Goal: Complete application form: Complete application form

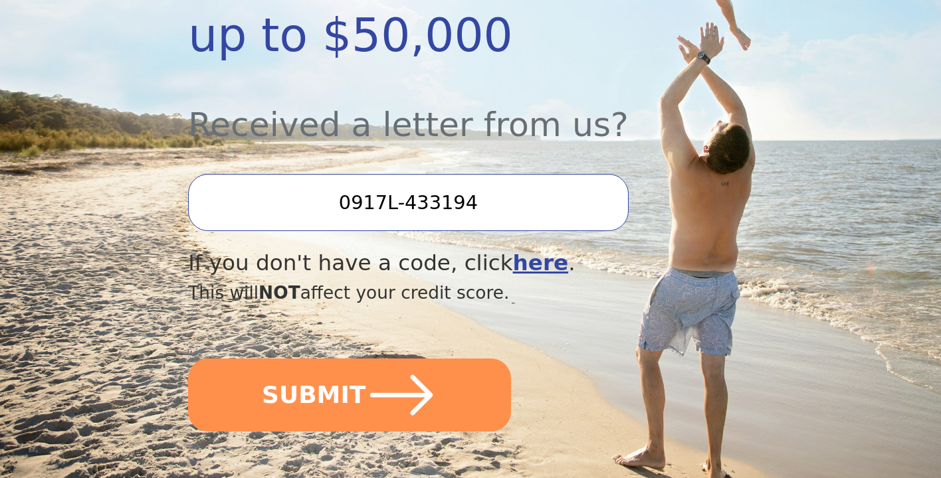
scroll to position [425, 0]
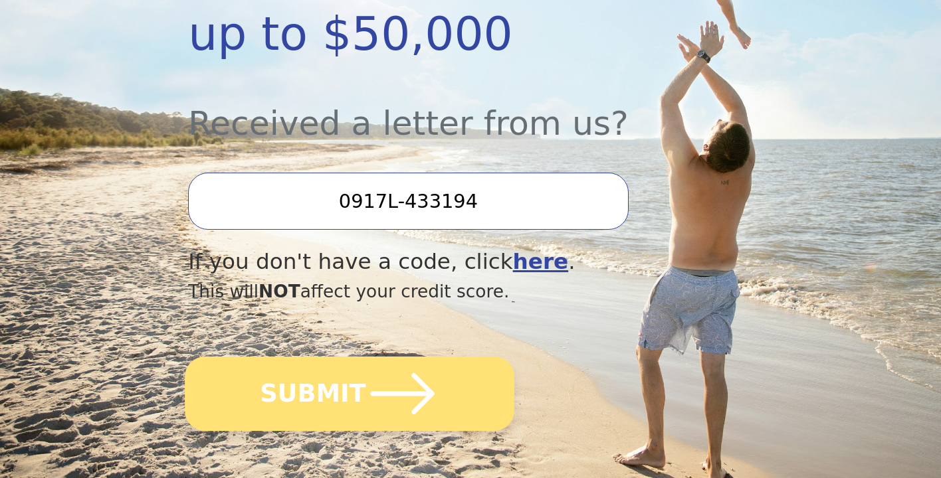
click at [389, 415] on icon "submit" at bounding box center [402, 393] width 73 height 73
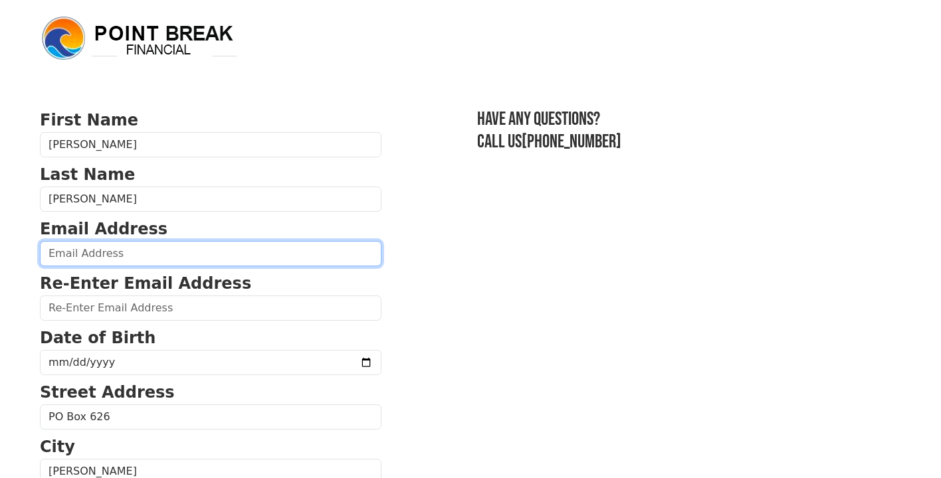
click at [161, 258] on input "email" at bounding box center [210, 253] width 341 height 25
type input "garingerjessica@gmail.com"
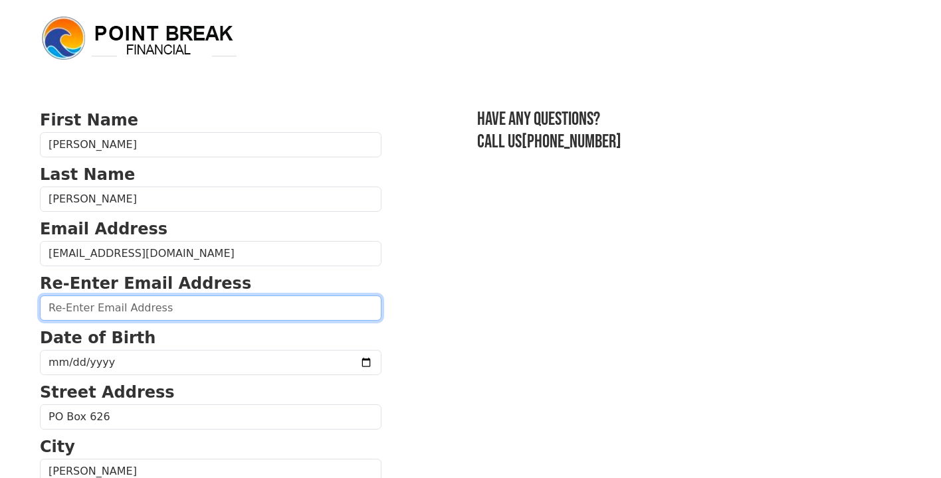
click at [227, 316] on input "email" at bounding box center [210, 308] width 341 height 25
type input "garingerjessica@gmail.com"
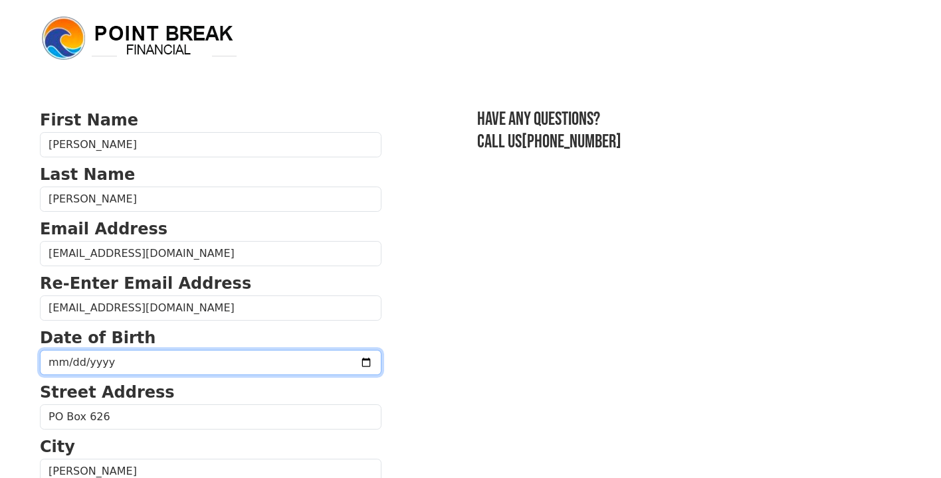
click at [128, 363] on input "date" at bounding box center [210, 362] width 341 height 25
type input "1988-09-03"
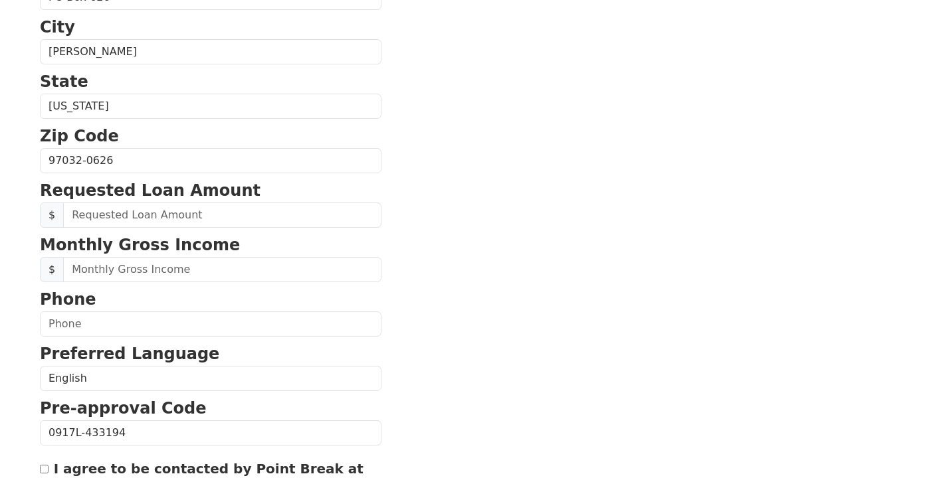
scroll to position [421, 0]
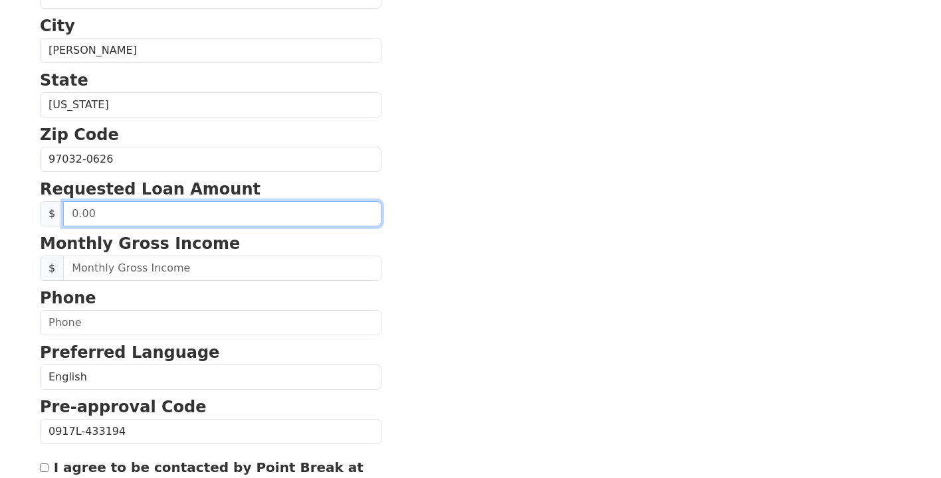
click at [261, 213] on input "text" at bounding box center [222, 213] width 318 height 25
type input "50,000.00"
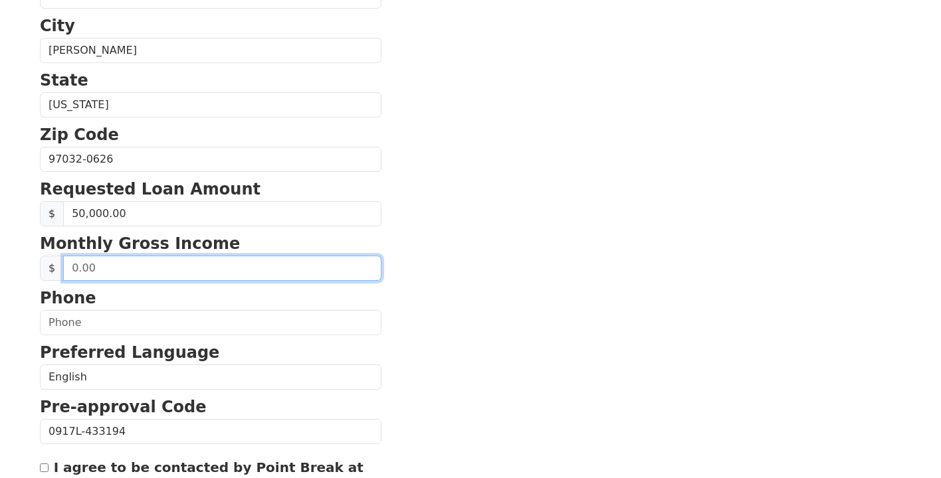
click at [241, 270] on input "text" at bounding box center [222, 268] width 318 height 25
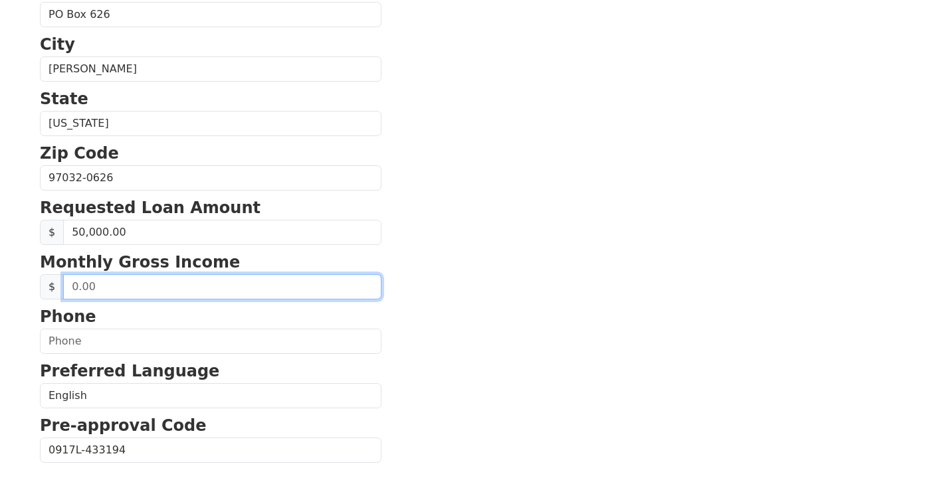
scroll to position [579, 0]
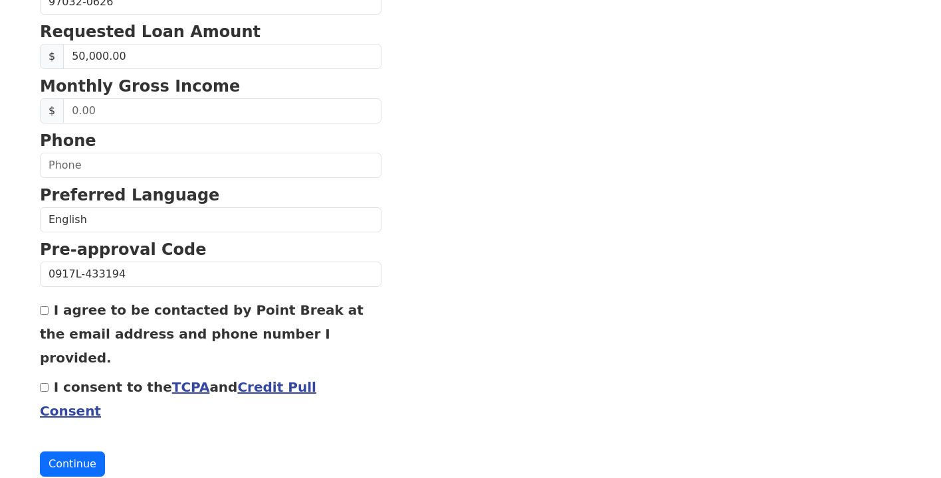
click at [43, 314] on input "I agree to be contacted by Point Break at the email address and phone number I …" at bounding box center [44, 310] width 9 height 9
checkbox input "true"
click at [47, 383] on input "I consent to the TCPA and Credit Pull Consent" at bounding box center [44, 387] width 9 height 9
checkbox input "true"
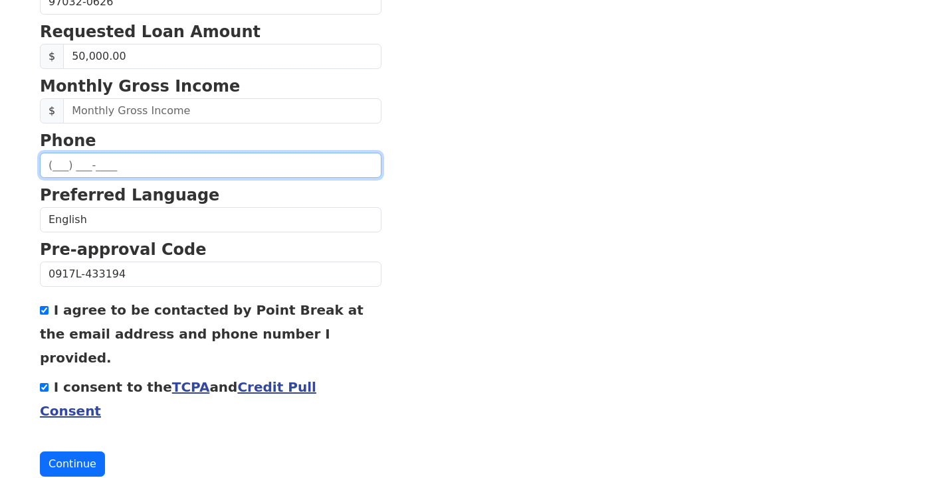
click at [66, 169] on input "text" at bounding box center [210, 165] width 341 height 25
type input "(503) 341-8380"
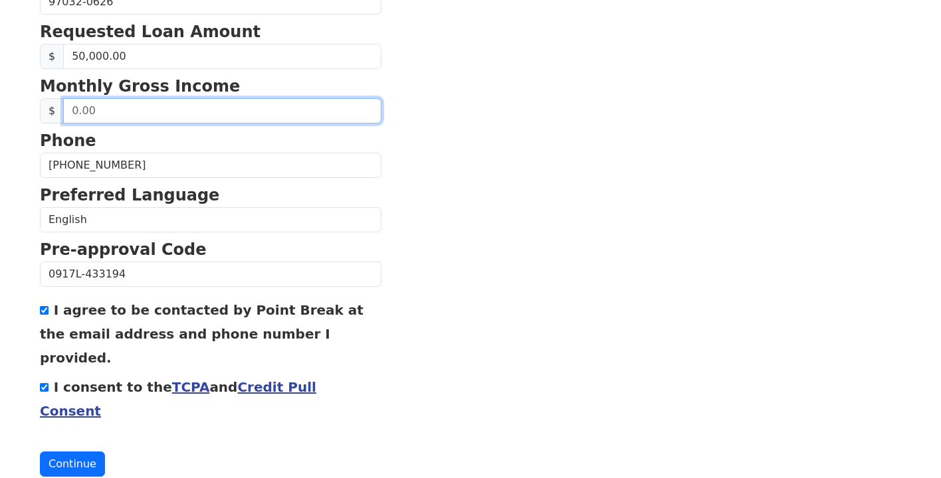
click at [145, 110] on input "text" at bounding box center [222, 110] width 318 height 25
type input "4,000.00"
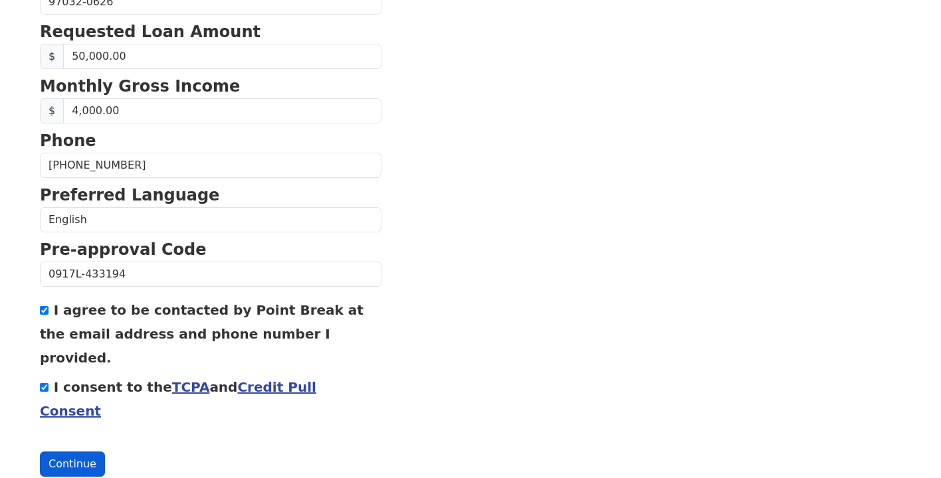
click at [61, 452] on button "Continue" at bounding box center [72, 464] width 65 height 25
